Goal: Transaction & Acquisition: Purchase product/service

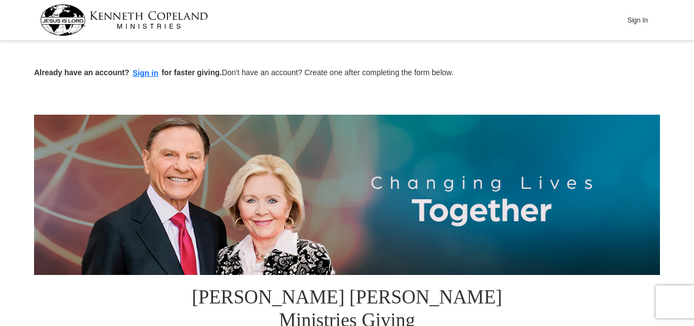
drag, startPoint x: 689, startPoint y: 44, endPoint x: 699, endPoint y: 83, distance: 39.7
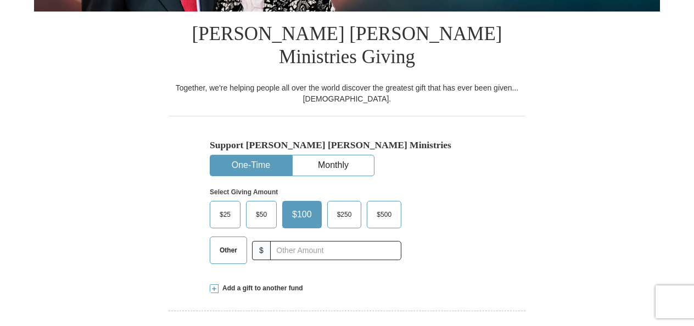
scroll to position [269, 0]
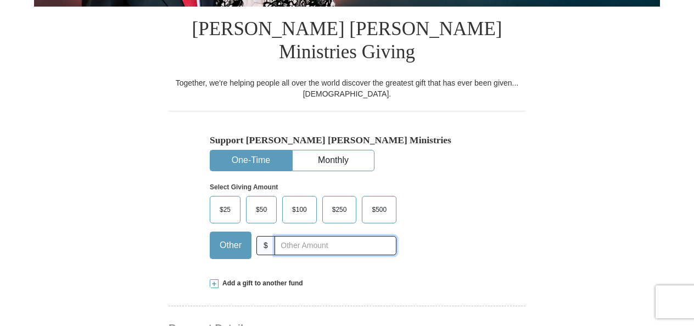
click at [289, 236] on input "text" at bounding box center [336, 245] width 122 height 19
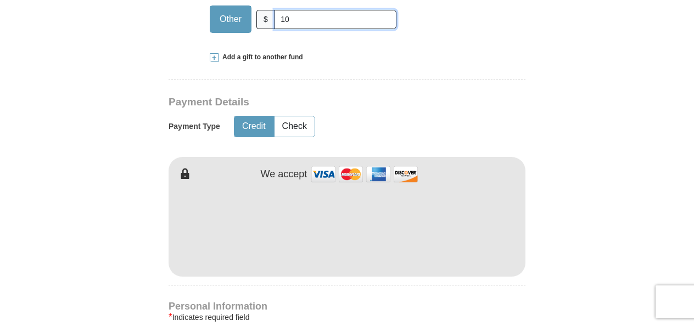
scroll to position [516, 0]
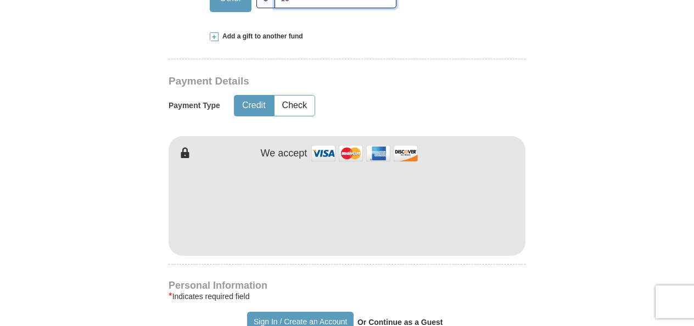
type input "10"
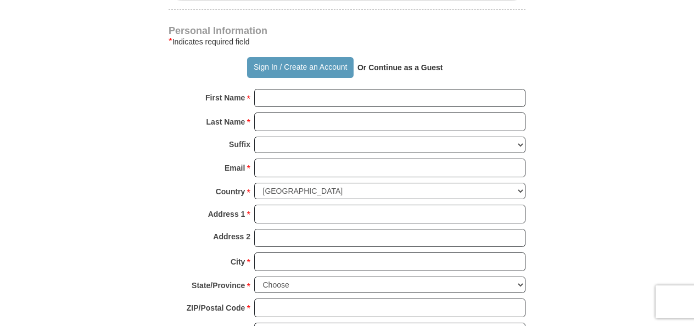
scroll to position [780, 0]
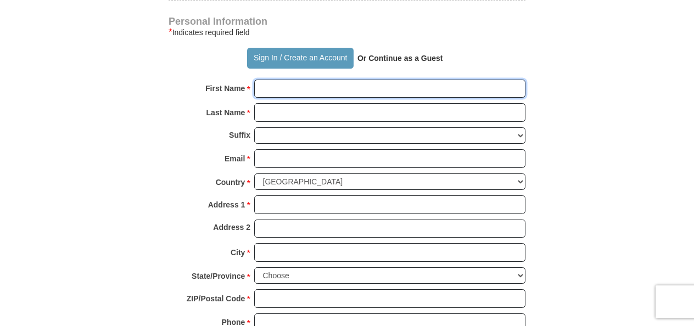
click at [345, 80] on input "First Name *" at bounding box center [389, 89] width 271 height 19
type input "[PERSON_NAME]"
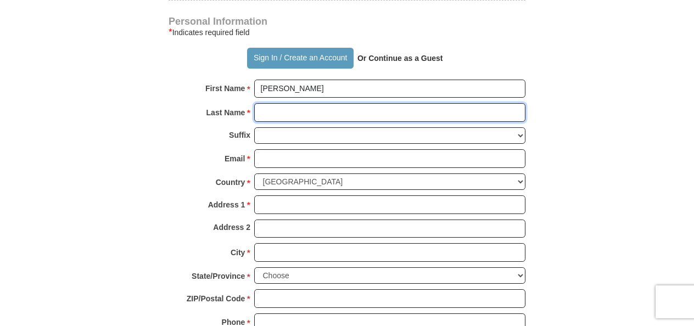
type input "[PERSON_NAME]"
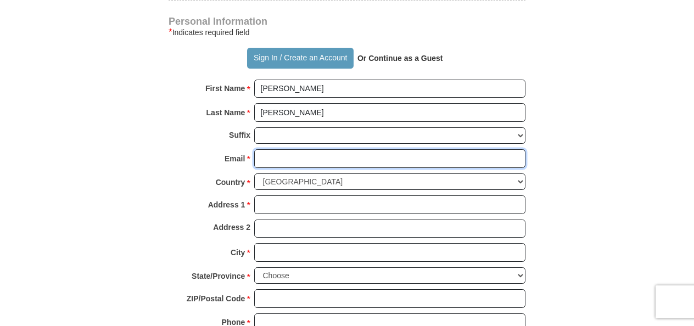
type input "[EMAIL_ADDRESS][DOMAIN_NAME]"
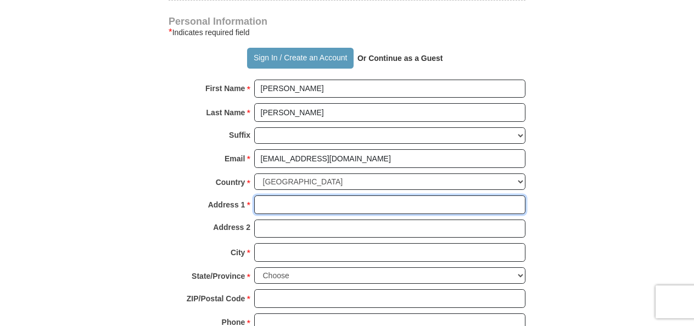
type input "PO Box 16"
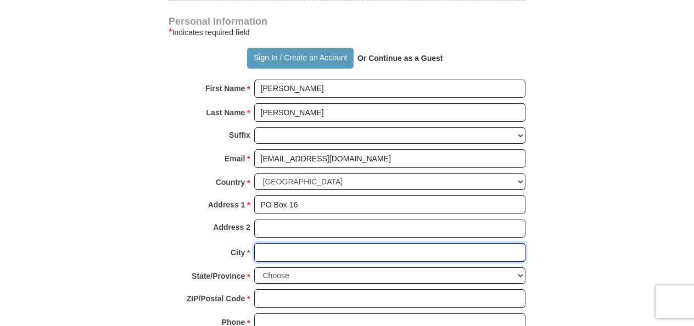
type input "[PERSON_NAME]"
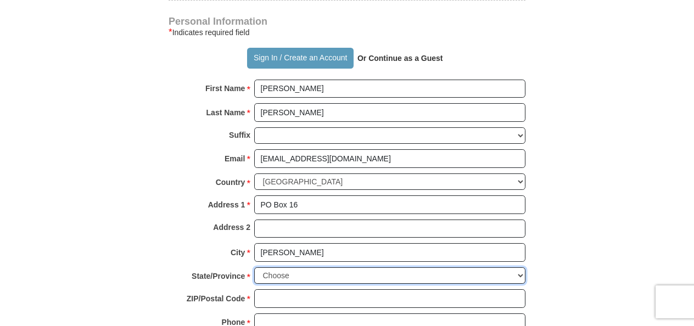
select select "MS"
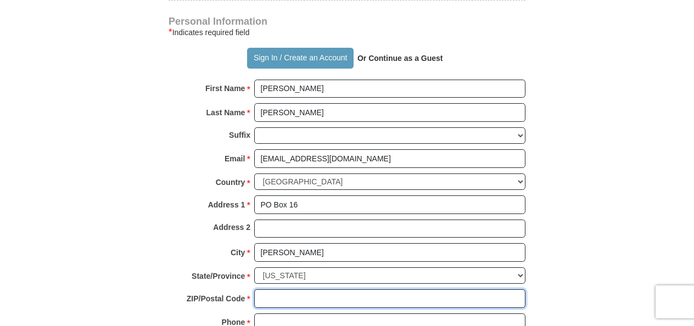
type input "38952"
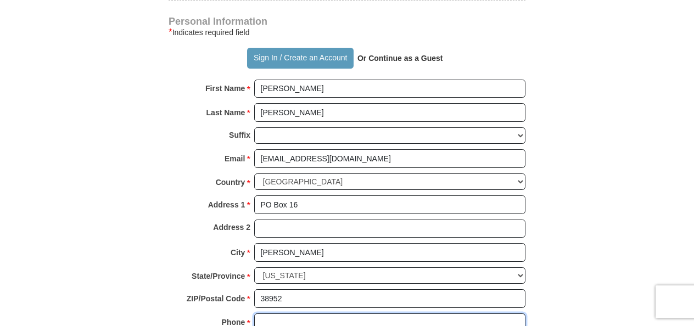
type input "8502460635"
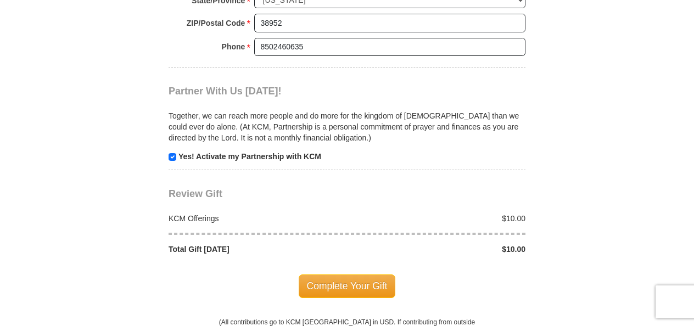
scroll to position [1093, 0]
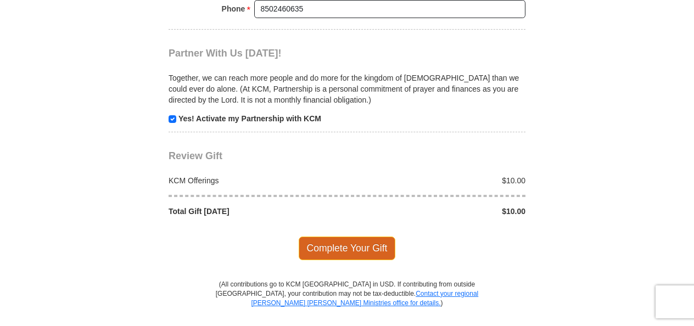
click at [364, 237] on span "Complete Your Gift" at bounding box center [347, 248] width 97 height 23
